Goal: Task Accomplishment & Management: Complete application form

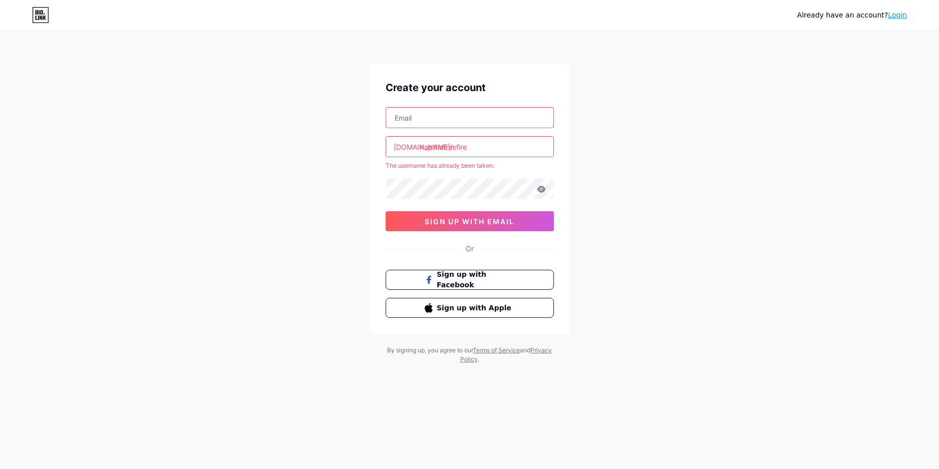
click at [441, 120] on input "text" at bounding box center [469, 118] width 167 height 20
type input "[EMAIL_ADDRESS][DOMAIN_NAME]"
click at [442, 202] on div "[EMAIL_ADDRESS][DOMAIN_NAME] [DOMAIN_NAME]/ napthefreefire The username has alr…" at bounding box center [469, 169] width 168 height 124
click at [494, 148] on input "napthefreefire" at bounding box center [469, 147] width 167 height 20
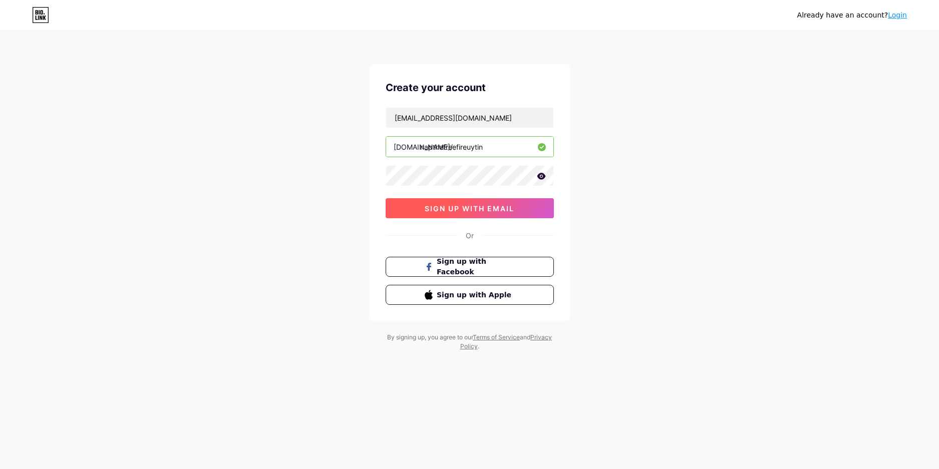
type input "napthefreefireuytin"
click at [483, 216] on button "sign up with email" at bounding box center [469, 208] width 168 height 20
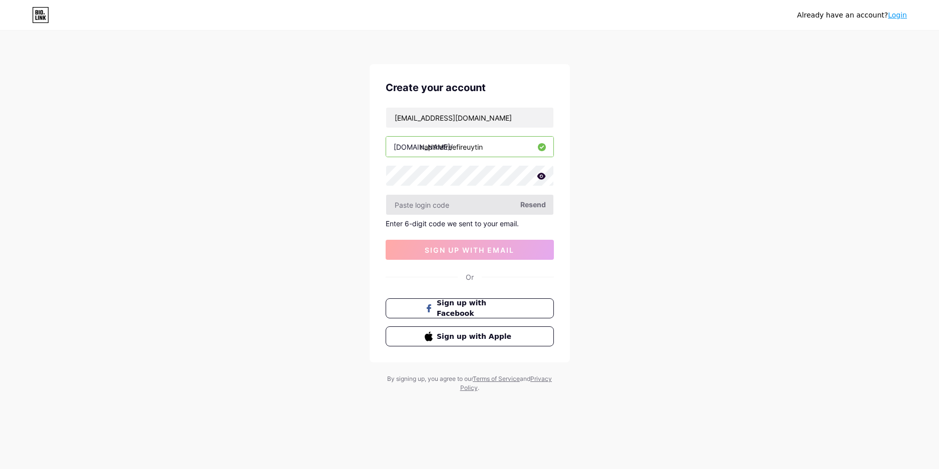
click at [490, 209] on input "text" at bounding box center [469, 205] width 167 height 20
click at [534, 211] on input "text" at bounding box center [469, 205] width 167 height 20
click at [533, 202] on span "Resend" at bounding box center [533, 204] width 26 height 11
click at [521, 209] on span "Resend" at bounding box center [533, 204] width 26 height 11
